Goal: Task Accomplishment & Management: Use online tool/utility

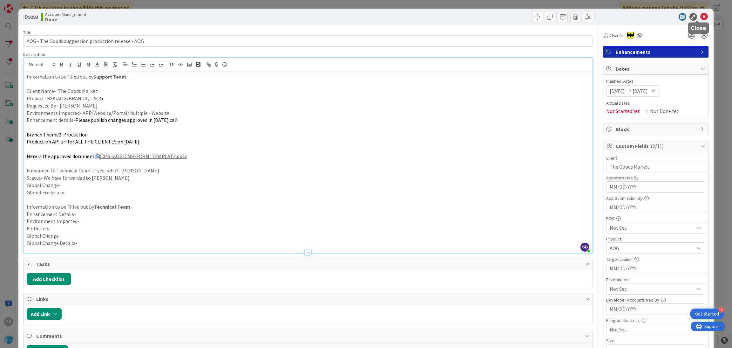
click at [696, 20] on div at bounding box center [697, 21] width 4 height 2
click at [700, 18] on icon at bounding box center [704, 17] width 8 height 8
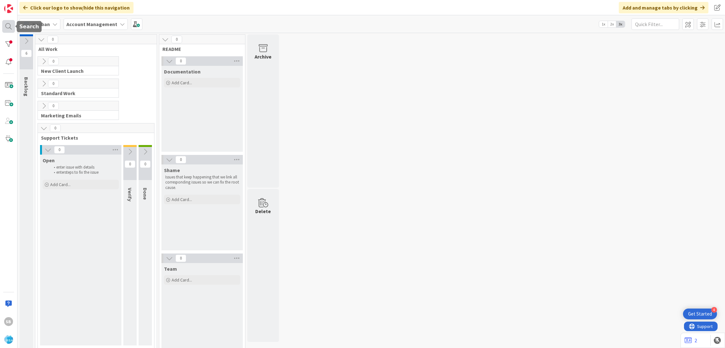
click at [9, 31] on div at bounding box center [8, 26] width 13 height 13
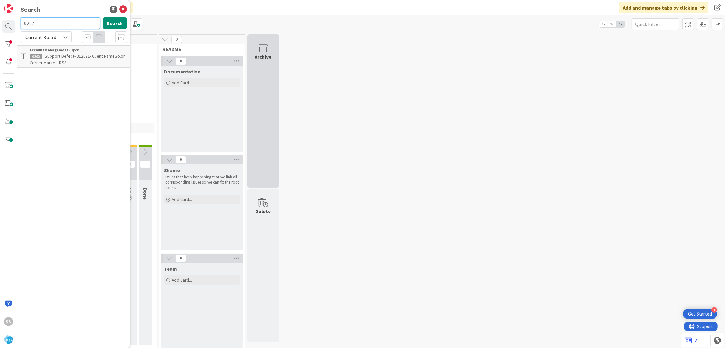
type input "9297"
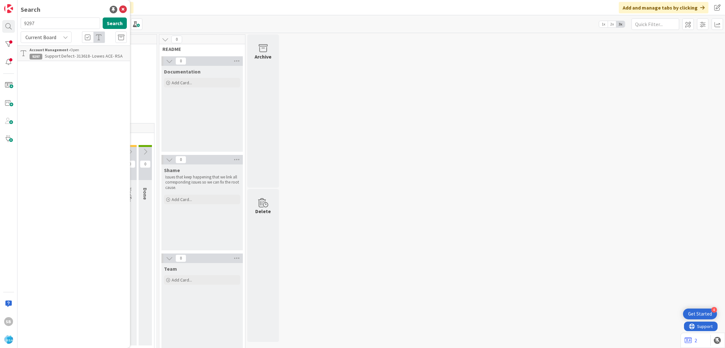
click at [75, 46] on link "Account Management › Open 9297 Support Defect- 313618- Lowes ACE- RSA" at bounding box center [73, 53] width 112 height 16
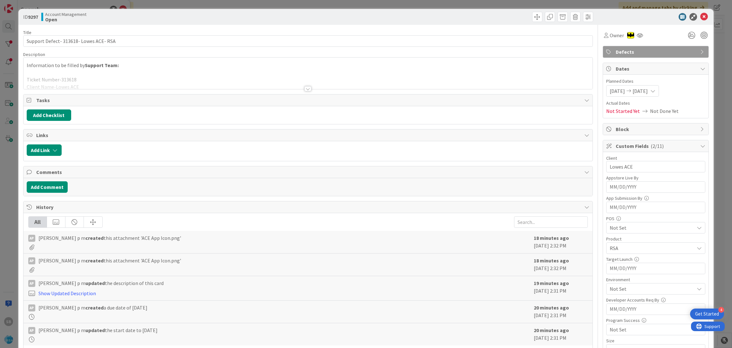
scroll to position [210, 0]
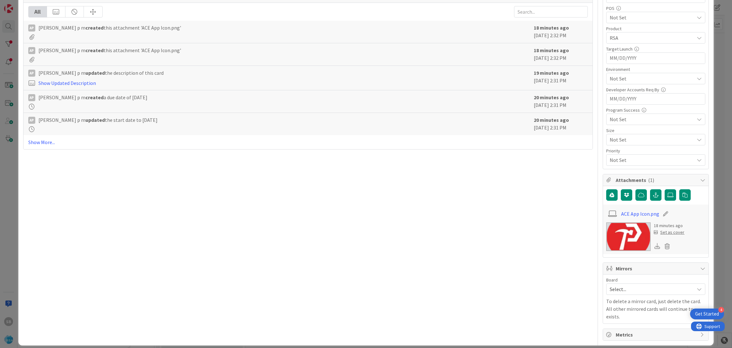
click at [619, 296] on div "Board Select... To delete a mirror card, just delete the card. All other mirror…" at bounding box center [655, 298] width 99 height 43
click at [611, 293] on span "Select..." at bounding box center [650, 288] width 81 height 9
click at [620, 333] on span "Software Development" at bounding box center [660, 330] width 84 height 10
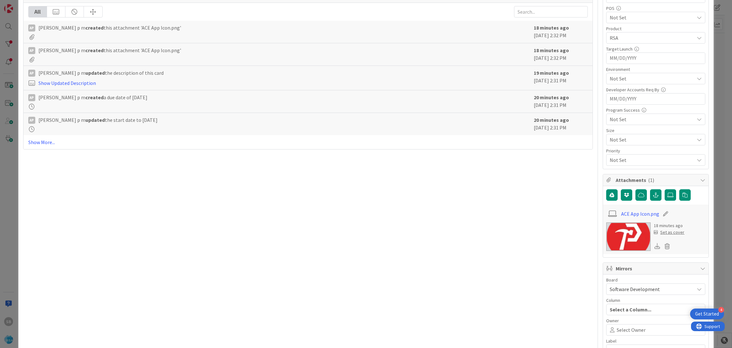
click at [620, 333] on span "Select Owner" at bounding box center [631, 330] width 29 height 8
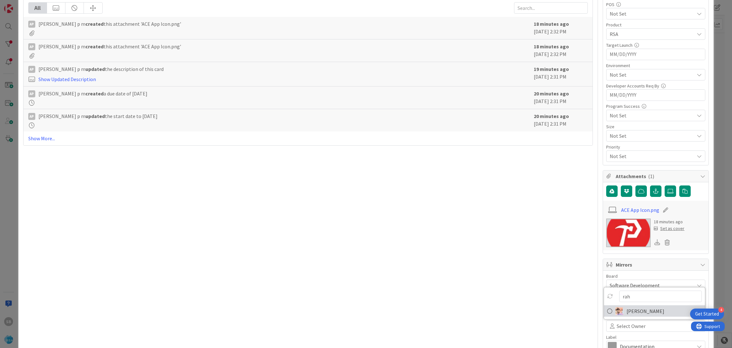
type input "rah"
click at [637, 315] on span "[PERSON_NAME]" at bounding box center [646, 311] width 38 height 10
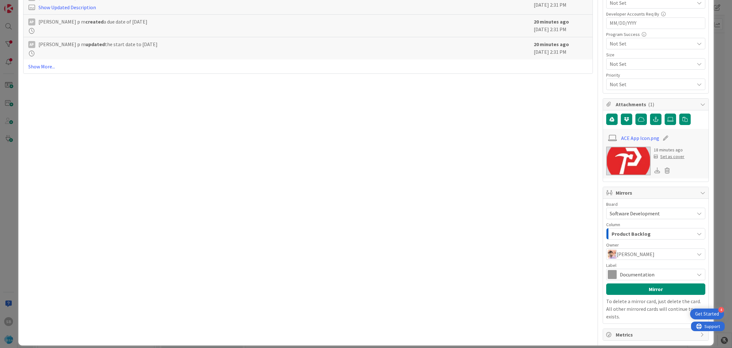
click at [669, 278] on span "Documentation" at bounding box center [655, 274] width 71 height 9
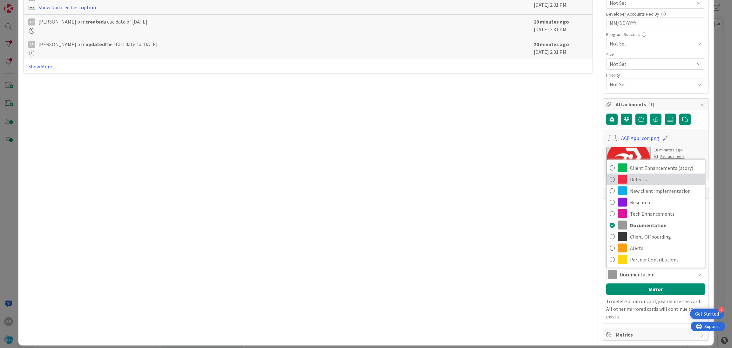
click at [630, 179] on span "Defects" at bounding box center [666, 179] width 72 height 10
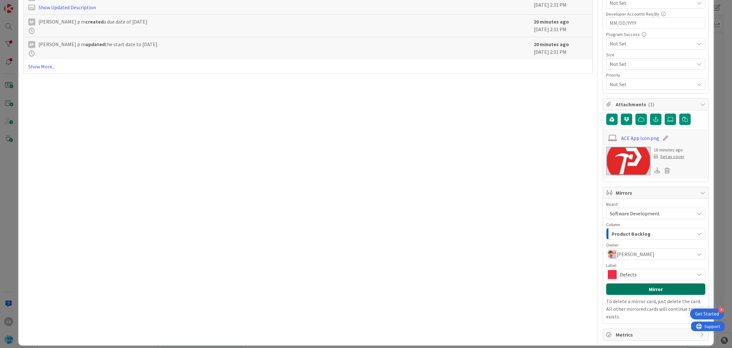
click at [638, 291] on button "Mirror" at bounding box center [655, 288] width 99 height 11
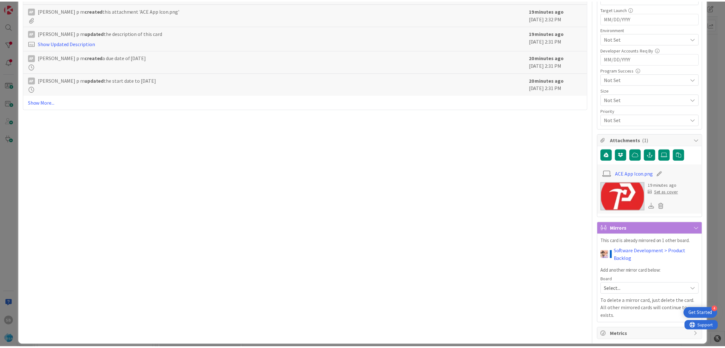
scroll to position [0, 0]
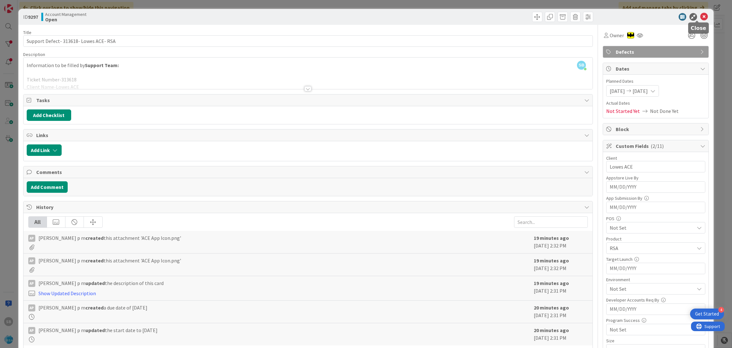
click at [700, 18] on icon at bounding box center [704, 17] width 8 height 8
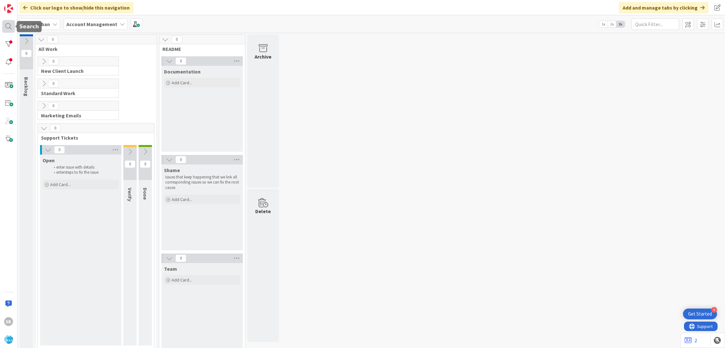
click at [11, 31] on div at bounding box center [8, 26] width 13 height 13
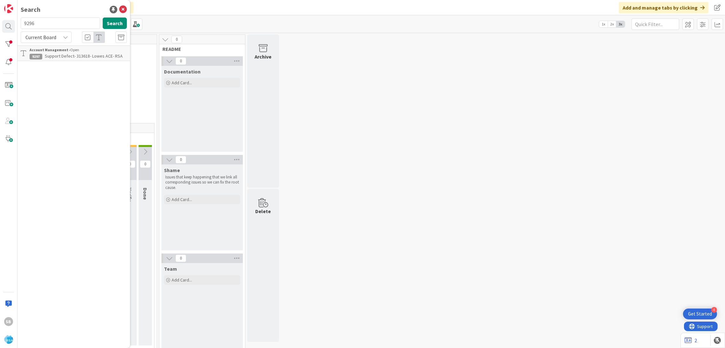
type input "9296"
click at [53, 51] on b "Account Management ›" at bounding box center [50, 49] width 41 height 5
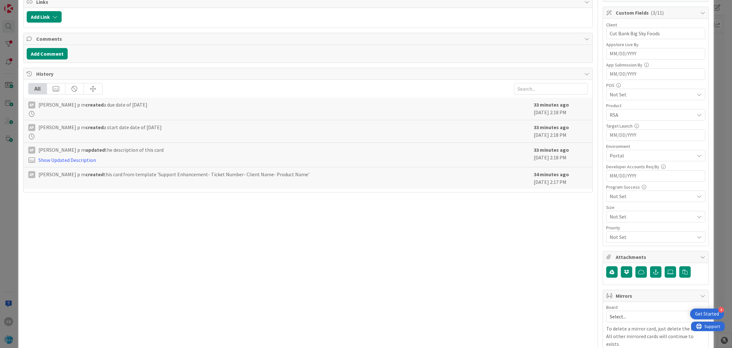
click at [625, 311] on div "Select..." at bounding box center [655, 315] width 99 height 11
click at [622, 311] on div "Board Select... Select... Account Management Software Development" at bounding box center [655, 313] width 99 height 17
click at [617, 316] on span "Select..." at bounding box center [650, 316] width 81 height 9
click at [630, 300] on span "Software Development" at bounding box center [660, 301] width 84 height 10
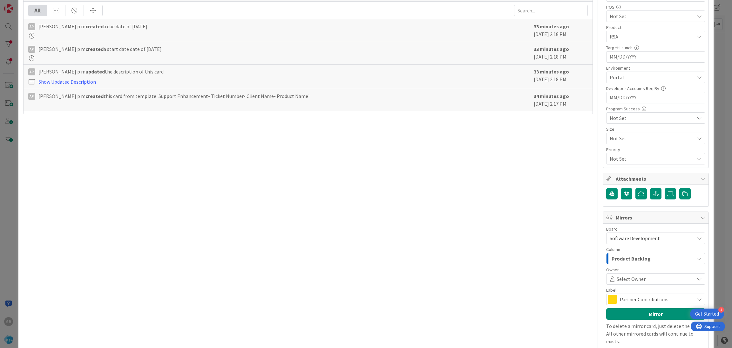
click at [649, 289] on div "Label" at bounding box center [655, 290] width 99 height 4
click at [634, 282] on span "Select Owner" at bounding box center [631, 279] width 29 height 8
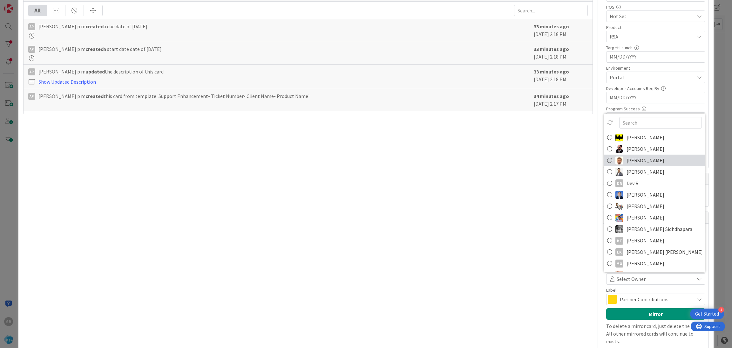
click at [638, 158] on span "[PERSON_NAME]" at bounding box center [646, 160] width 38 height 10
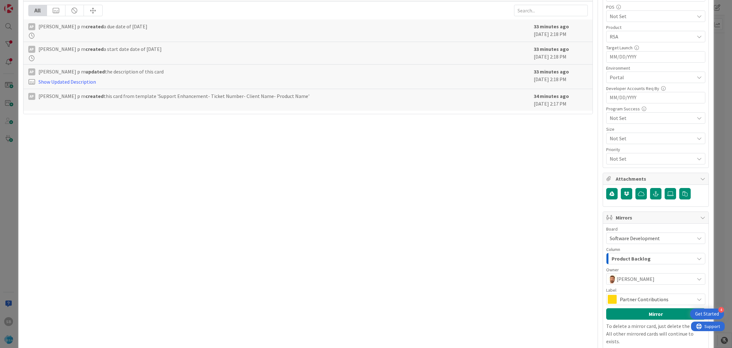
click at [638, 300] on span "Partner Contributions" at bounding box center [655, 299] width 71 height 9
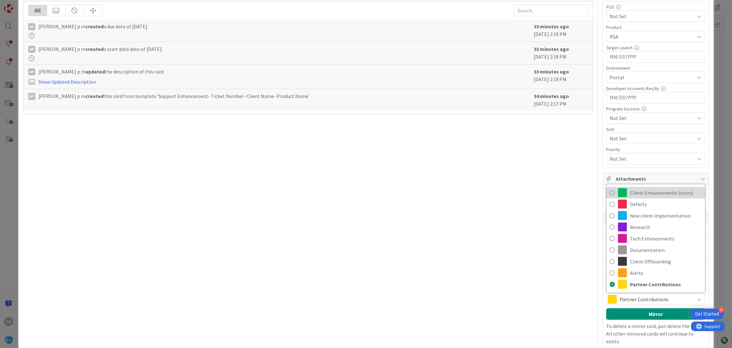
click at [655, 193] on span "Client Enhancements (story)" at bounding box center [666, 193] width 72 height 10
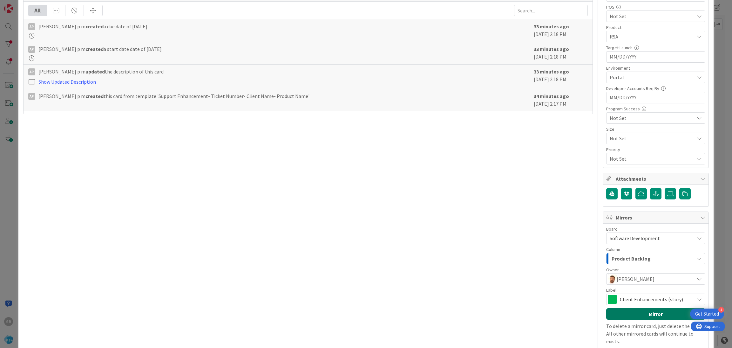
click at [642, 313] on button "Mirror" at bounding box center [655, 313] width 99 height 11
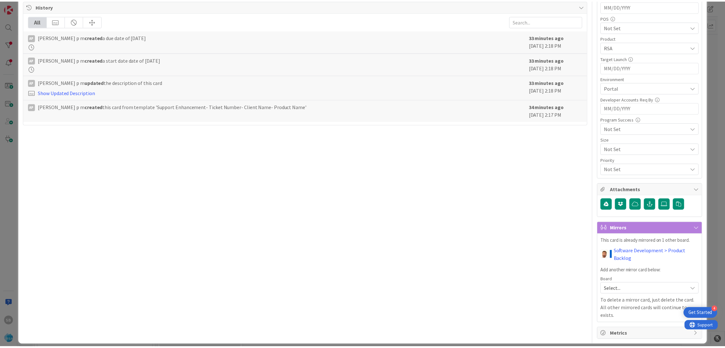
scroll to position [0, 0]
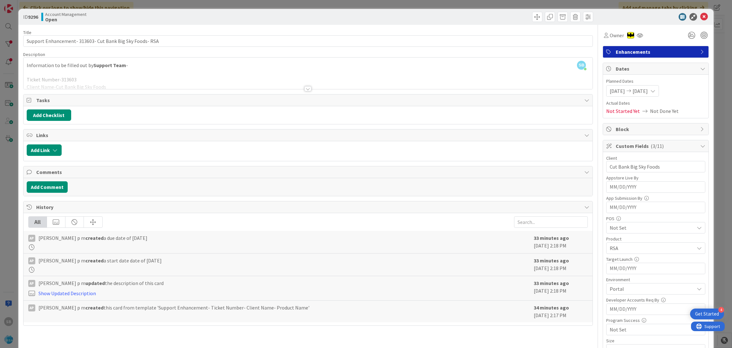
click at [697, 21] on div "ID 9296 Account Management Open" at bounding box center [366, 17] width 696 height 16
click at [695, 11] on div "ID 9296 Account Management Open" at bounding box center [366, 17] width 696 height 16
click at [700, 16] on icon at bounding box center [704, 17] width 8 height 8
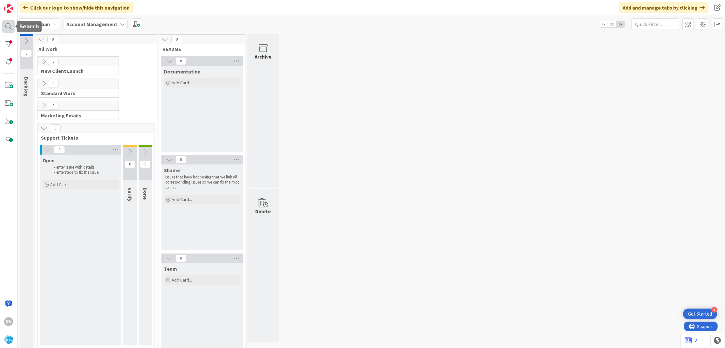
click at [9, 26] on div at bounding box center [8, 26] width 13 height 13
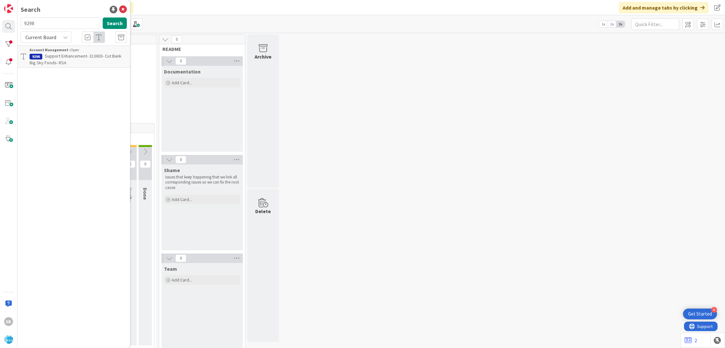
type input "9298"
click at [81, 50] on div "Account Management › Open" at bounding box center [78, 50] width 97 height 6
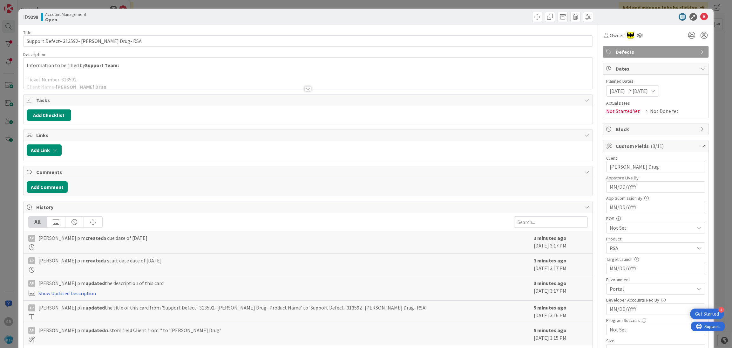
scroll to position [160, 0]
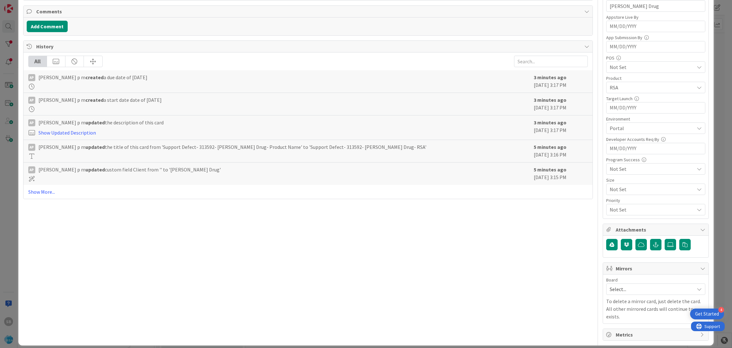
click at [638, 285] on div "Select..." at bounding box center [655, 288] width 99 height 11
click at [626, 318] on div "Select... Account Management Software Development" at bounding box center [655, 317] width 99 height 44
click at [618, 329] on span "Software Development" at bounding box center [660, 330] width 84 height 10
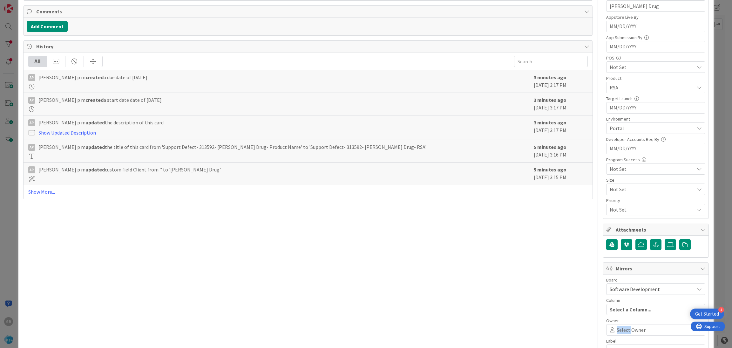
click at [617, 329] on span "Select Owner" at bounding box center [631, 330] width 29 height 8
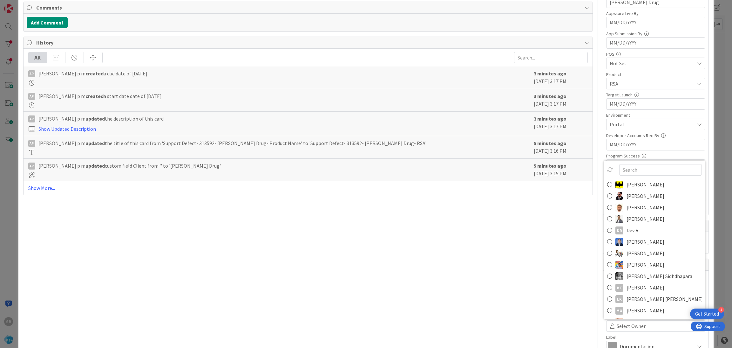
scroll to position [236, 0]
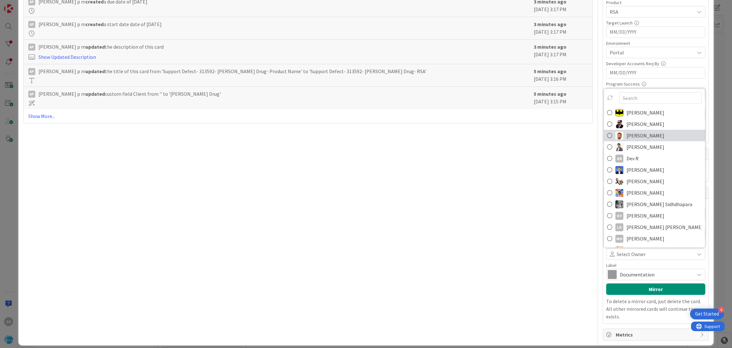
click at [627, 132] on span "[PERSON_NAME]" at bounding box center [646, 136] width 38 height 10
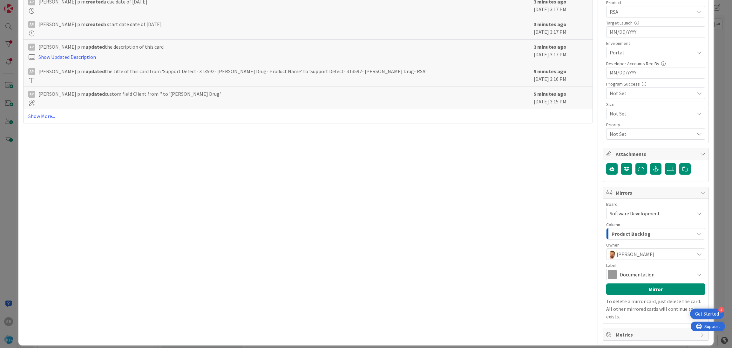
click at [628, 279] on span "Documentation" at bounding box center [655, 274] width 71 height 9
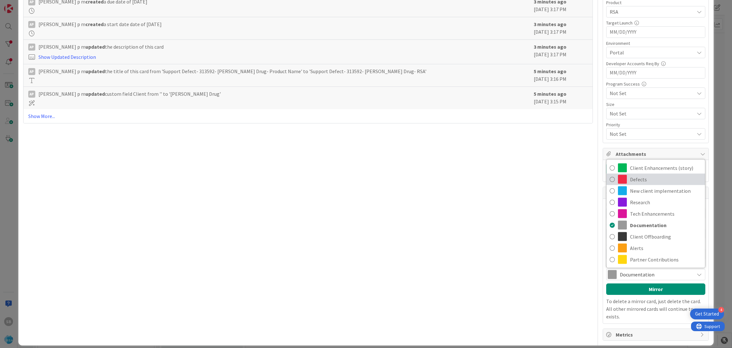
click at [635, 183] on span "Defects" at bounding box center [666, 179] width 72 height 10
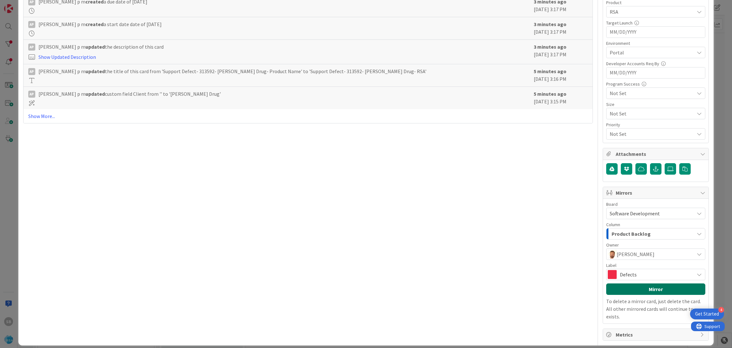
click at [630, 293] on button "Mirror" at bounding box center [655, 288] width 99 height 11
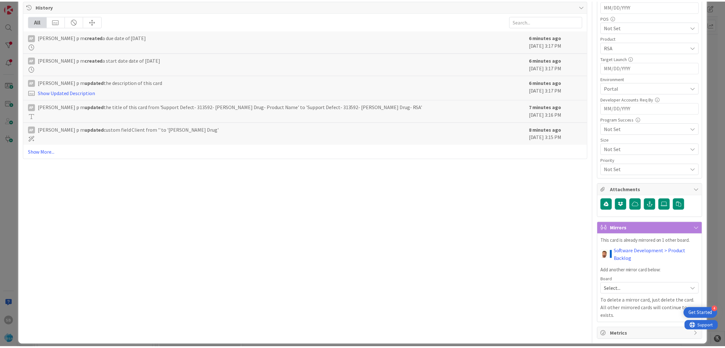
scroll to position [0, 0]
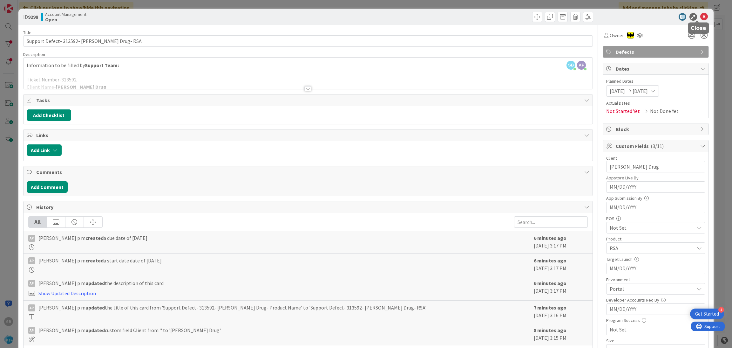
click at [700, 16] on icon at bounding box center [704, 17] width 8 height 8
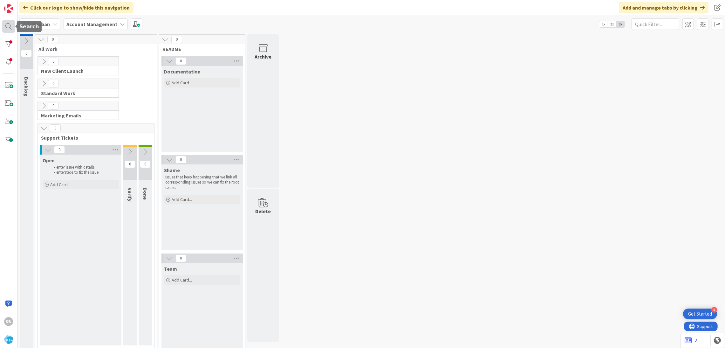
click at [5, 31] on div at bounding box center [8, 26] width 13 height 13
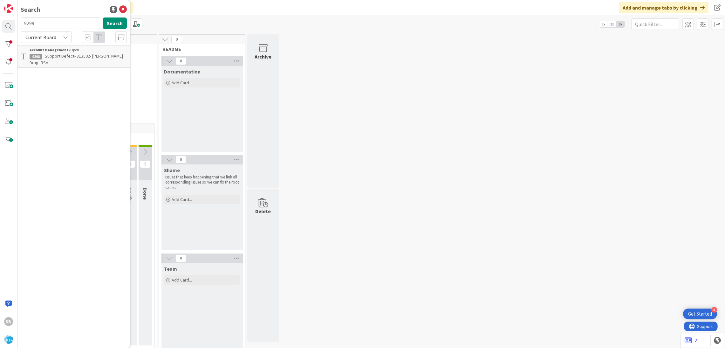
type input "9299"
click at [49, 53] on span "Support Maintenance - 313622- Renfroes-RSA" at bounding box center [77, 59] width 94 height 12
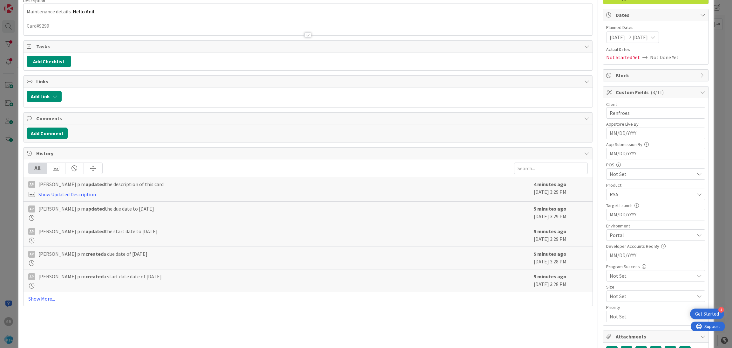
scroll to position [160, 0]
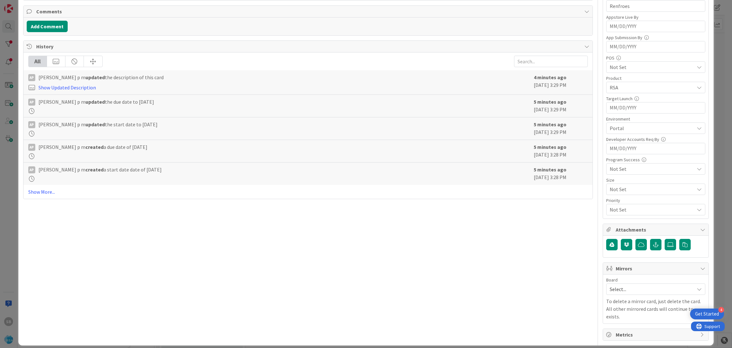
click at [634, 296] on div "Board Select... To delete a mirror card, just delete the card. All other mirror…" at bounding box center [655, 298] width 99 height 43
click at [620, 290] on span "Select..." at bounding box center [650, 288] width 81 height 9
click at [621, 328] on span "Software Development" at bounding box center [660, 330] width 84 height 10
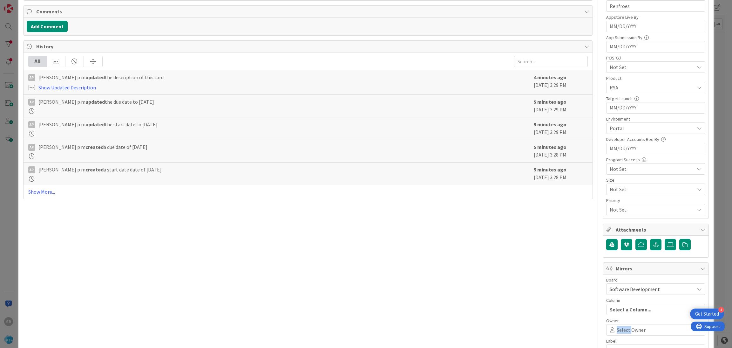
click at [621, 328] on span "Select Owner" at bounding box center [631, 330] width 29 height 8
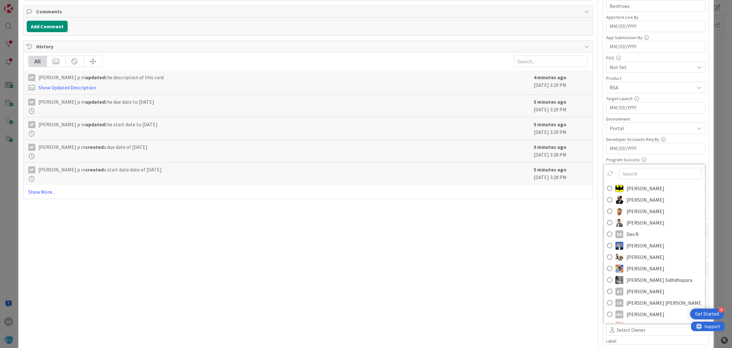
scroll to position [164, 0]
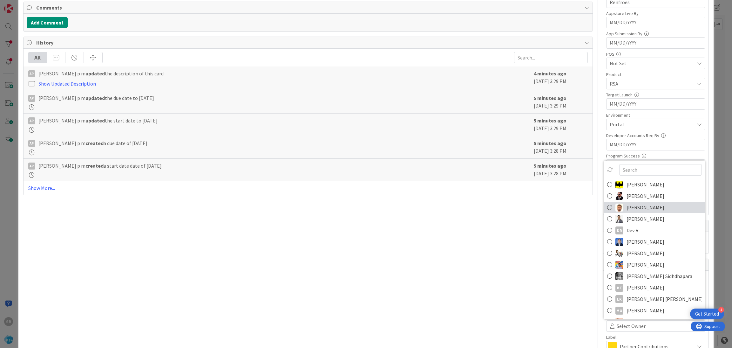
click at [639, 212] on span "[PERSON_NAME]" at bounding box center [646, 207] width 38 height 10
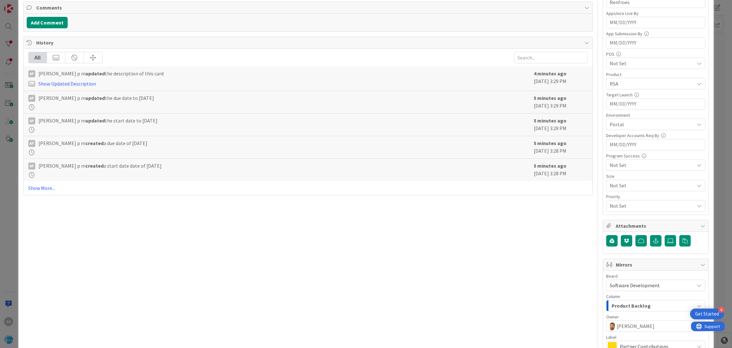
scroll to position [236, 0]
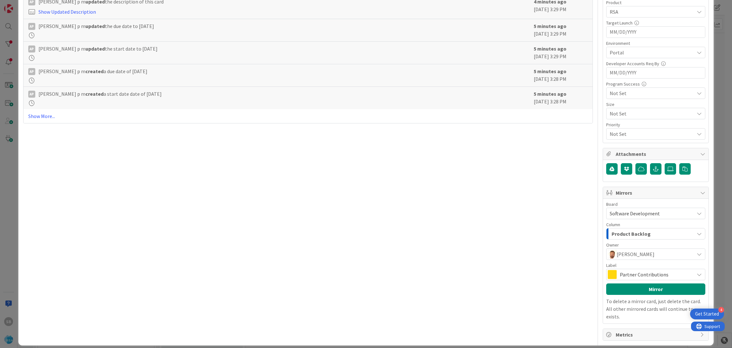
click at [625, 274] on span "Partner Contributions" at bounding box center [655, 274] width 71 height 9
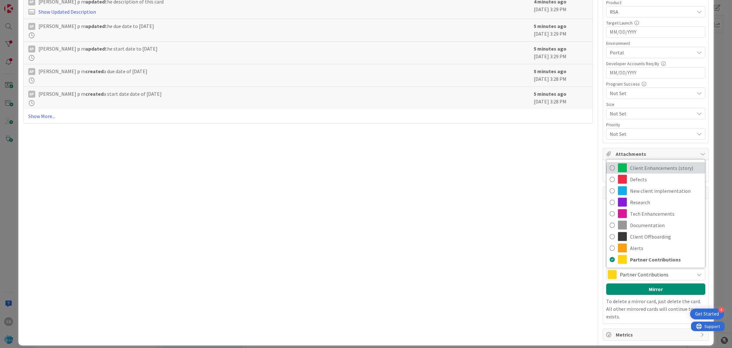
click at [644, 170] on span "Client Enhancements (story)" at bounding box center [666, 168] width 72 height 10
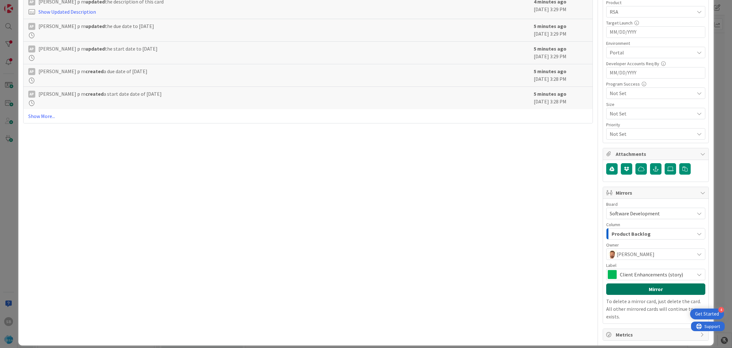
click at [653, 290] on button "Mirror" at bounding box center [655, 288] width 99 height 11
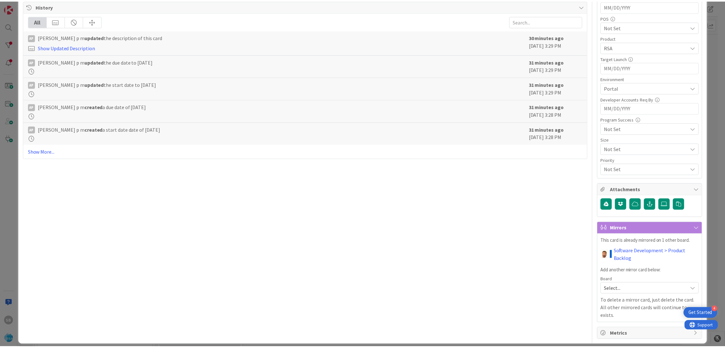
scroll to position [0, 0]
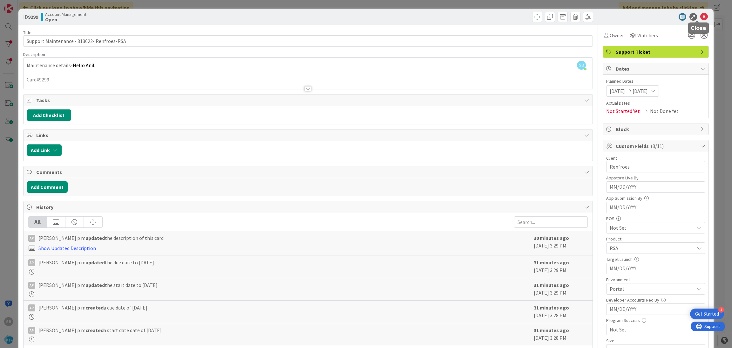
click at [695, 20] on div at bounding box center [697, 21] width 4 height 2
click at [696, 20] on div at bounding box center [697, 21] width 4 height 2
click at [1, 30] on div "ID 9299 Account Management Open Title 42 / 128 Support Maintenance - 313622- Re…" at bounding box center [366, 174] width 732 height 348
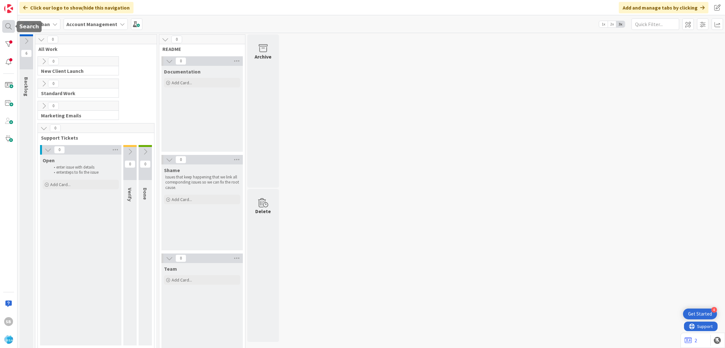
click at [4, 30] on div at bounding box center [8, 26] width 13 height 13
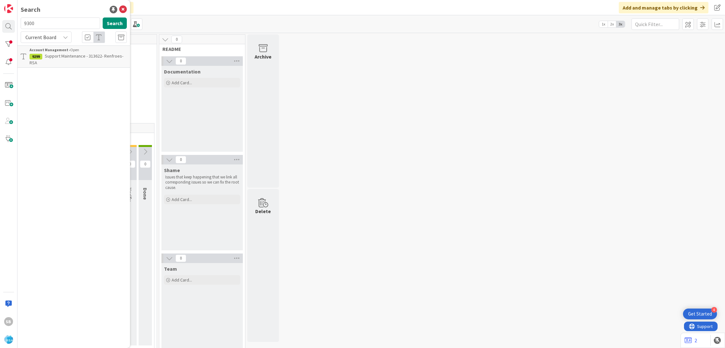
type input "9300"
click at [64, 51] on b "Account Management ›" at bounding box center [50, 49] width 41 height 5
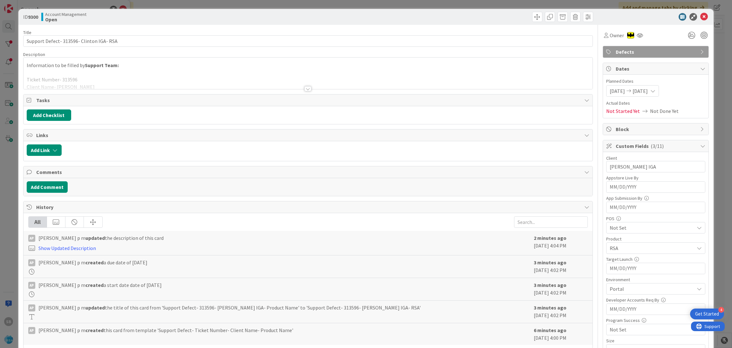
scroll to position [160, 0]
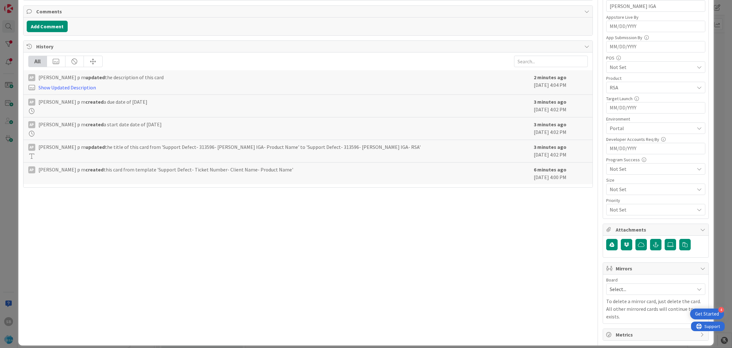
click at [634, 295] on div "Select..." at bounding box center [655, 288] width 99 height 11
click at [609, 328] on link "Software Development" at bounding box center [656, 329] width 98 height 11
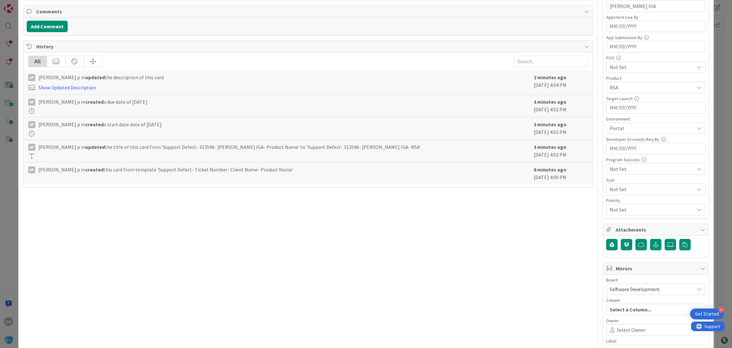
click at [609, 328] on icon at bounding box center [612, 329] width 9 height 5
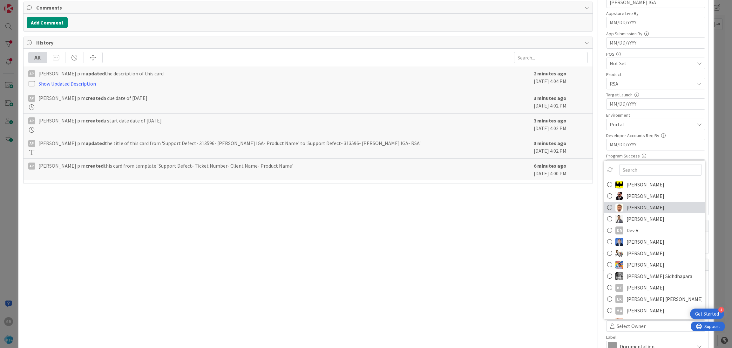
click at [634, 210] on span "[PERSON_NAME]" at bounding box center [646, 207] width 38 height 10
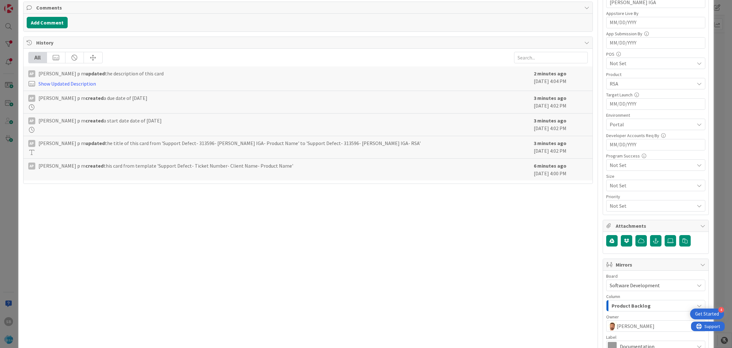
scroll to position [227, 0]
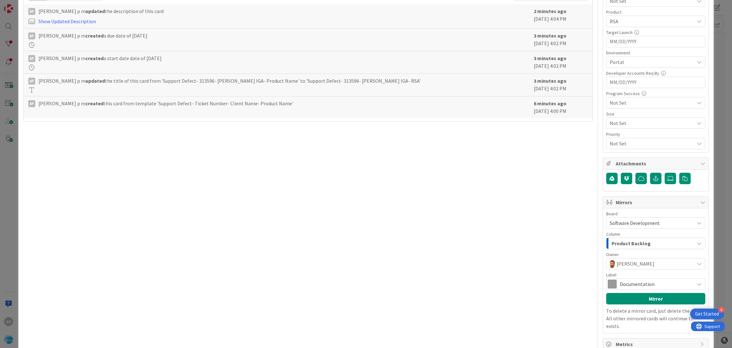
click at [635, 283] on span "Documentation" at bounding box center [655, 283] width 71 height 9
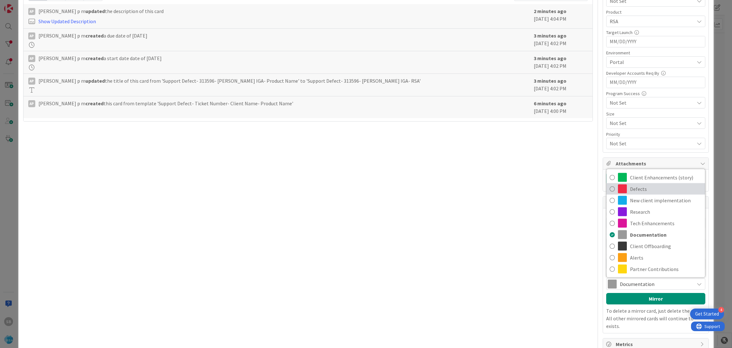
click at [630, 189] on span "Defects" at bounding box center [666, 189] width 72 height 10
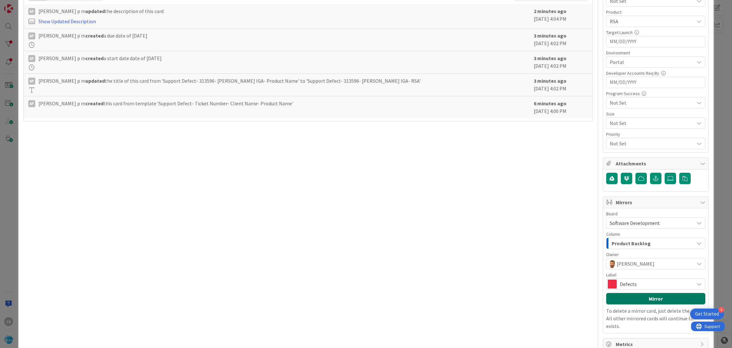
click at [632, 297] on button "Mirror" at bounding box center [655, 298] width 99 height 11
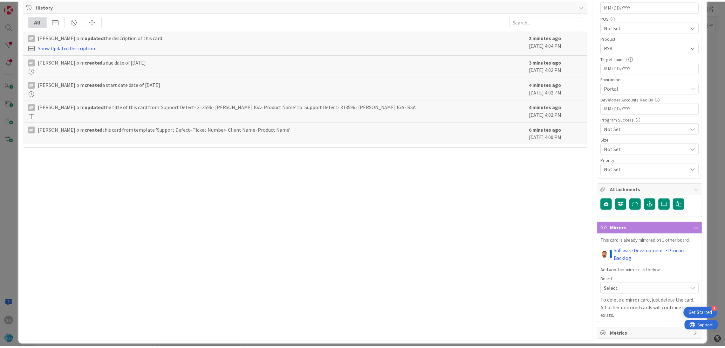
scroll to position [0, 0]
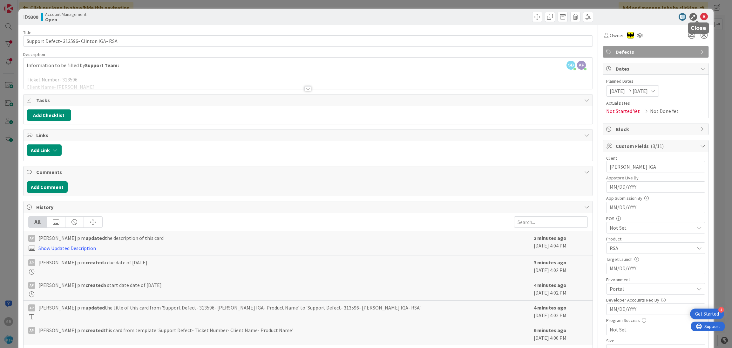
click at [700, 17] on icon at bounding box center [704, 17] width 8 height 8
